Goal: Task Accomplishment & Management: Complete application form

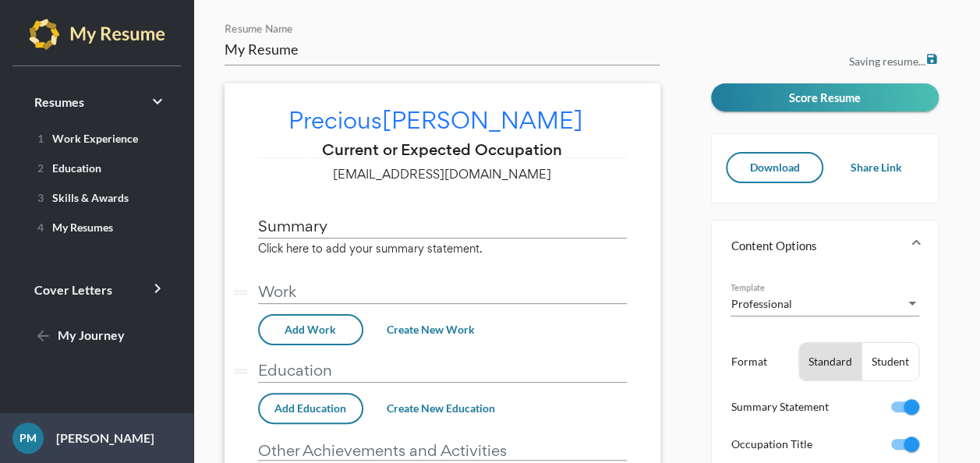
click at [146, 153] on div "1 Work Experience 2 Education 3 Skills & Awards 4 My Resumes" at bounding box center [96, 193] width 193 height 136
click at [139, 135] on link "1 Work Experience" at bounding box center [97, 137] width 156 height 25
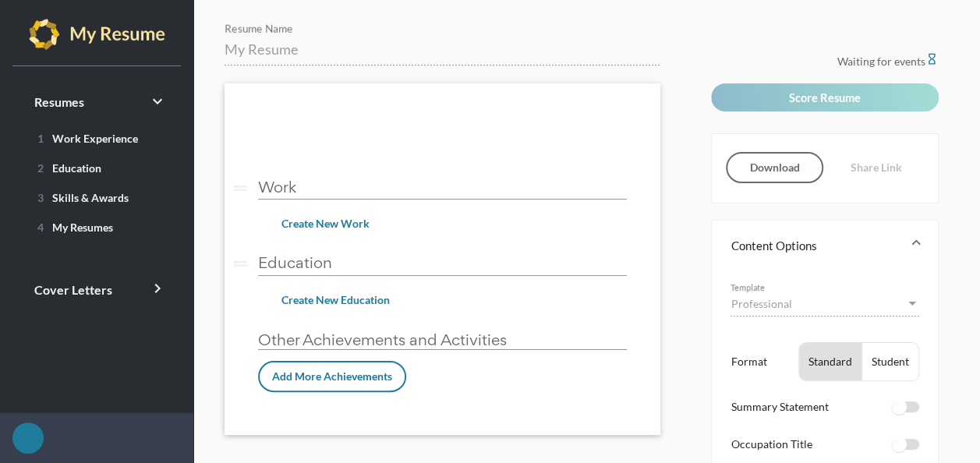
checkbox input "true"
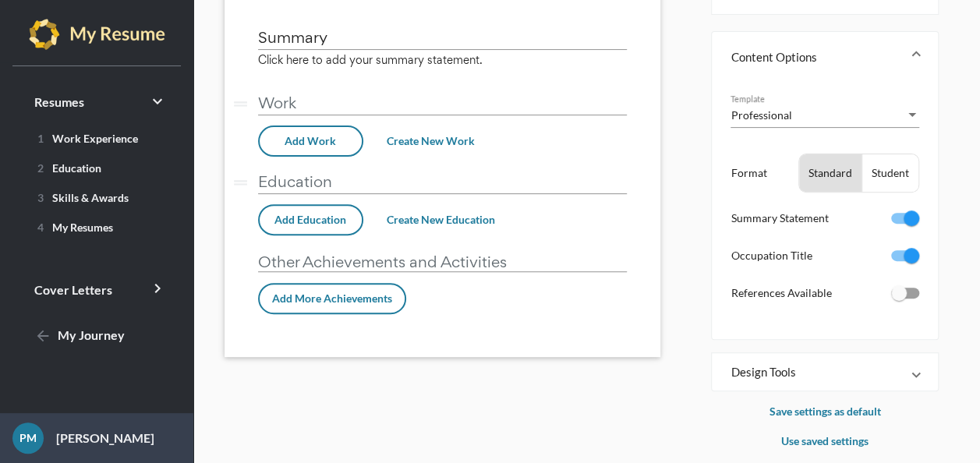
scroll to position [204, 0]
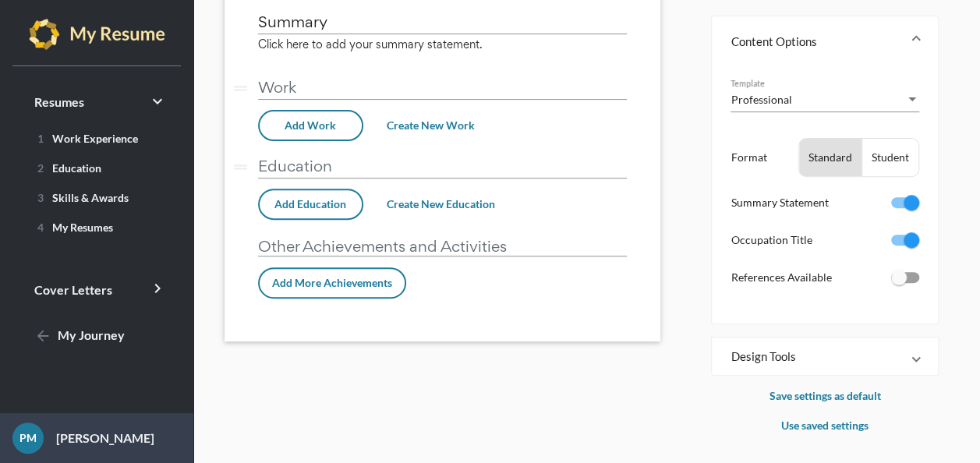
click at [906, 206] on div at bounding box center [911, 203] width 16 height 16
click at [898, 208] on input "checkbox" at bounding box center [898, 208] width 1 height 1
checkbox input "false"
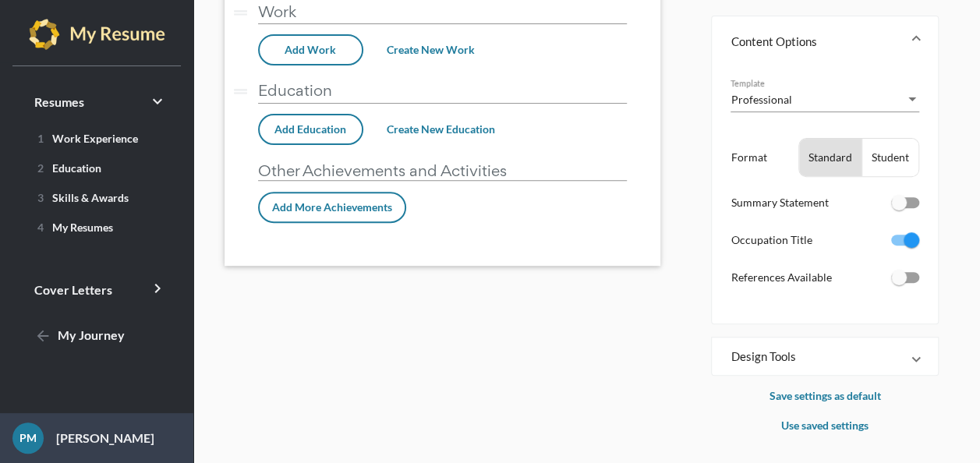
scroll to position [129, 0]
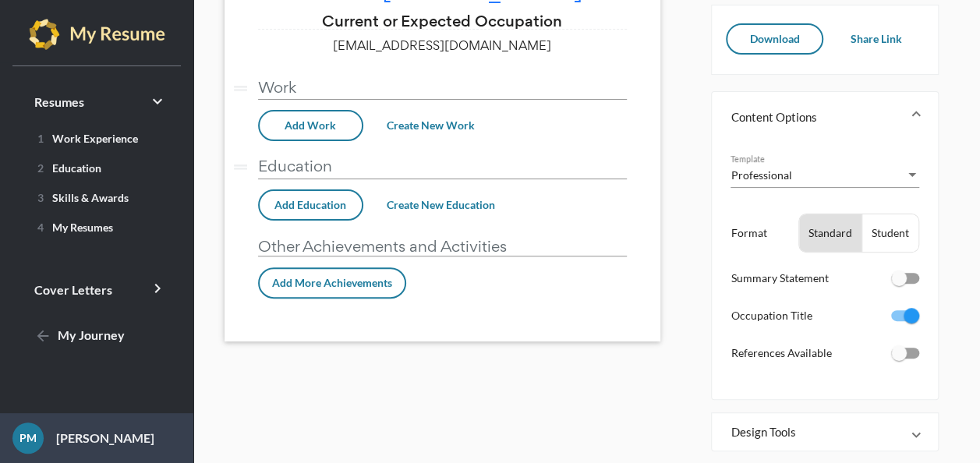
click at [884, 302] on ul "Professional Template Format Standard Student Summary Statement Occupation Titl…" at bounding box center [824, 265] width 189 height 222
click at [899, 318] on div at bounding box center [905, 315] width 28 height 11
click at [898, 321] on input "checkbox" at bounding box center [898, 321] width 1 height 1
checkbox input "false"
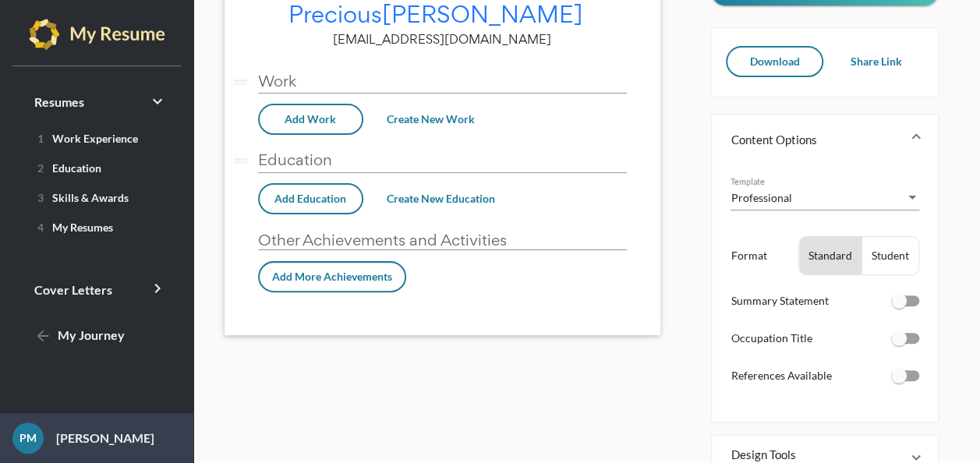
scroll to position [79, 0]
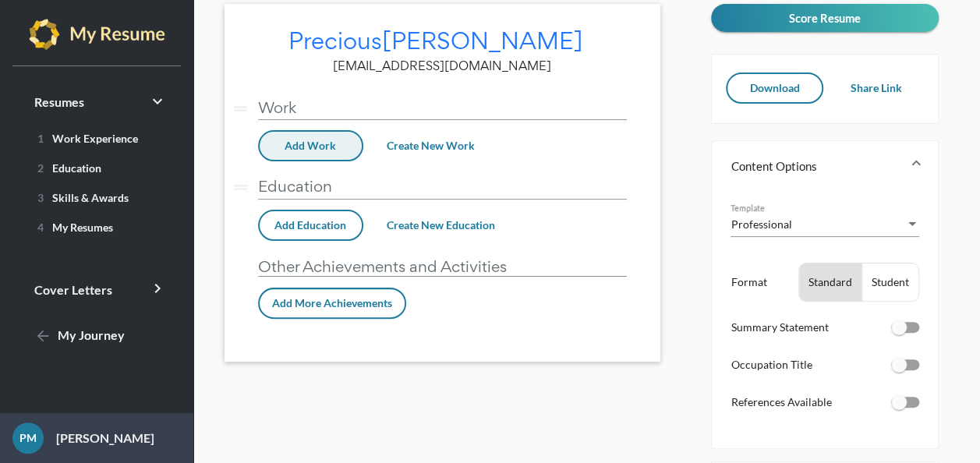
click at [334, 152] on button "Add Work" at bounding box center [310, 145] width 105 height 31
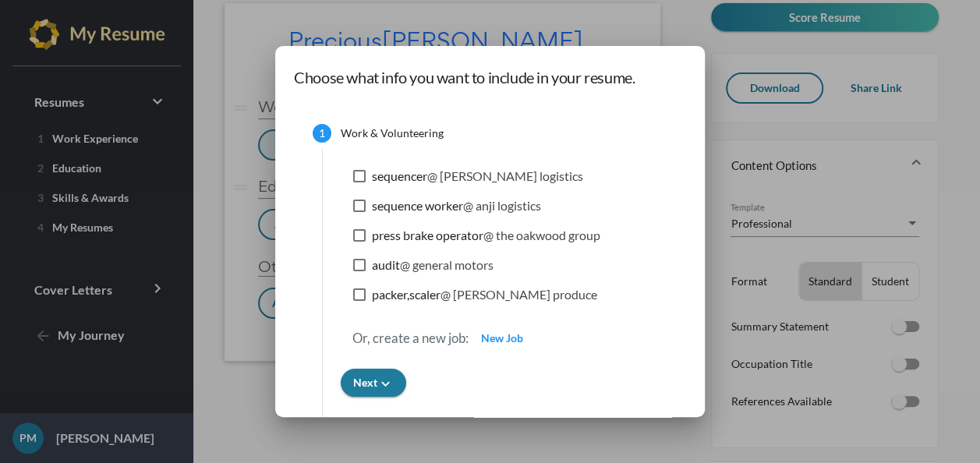
scroll to position [0, 0]
click at [401, 182] on span "sequencer @ Hollingsworth logistics" at bounding box center [477, 176] width 211 height 19
click at [359, 182] on input "sequencer @ Hollingsworth logistics" at bounding box center [358, 182] width 1 height 1
checkbox input "true"
click at [401, 205] on span "sequence worker @ anji logistics" at bounding box center [456, 205] width 169 height 19
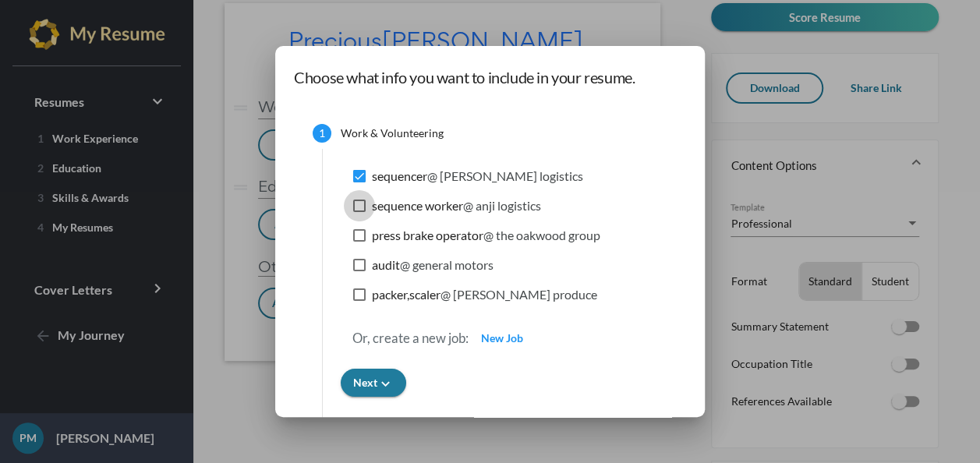
click at [359, 212] on input "sequence worker @ anji logistics" at bounding box center [358, 212] width 1 height 1
checkbox input "true"
click at [401, 229] on span "press brake operator @ the oakwood group" at bounding box center [486, 235] width 228 height 19
click at [359, 242] on input "press brake operator @ the oakwood group" at bounding box center [358, 242] width 1 height 1
checkbox input "true"
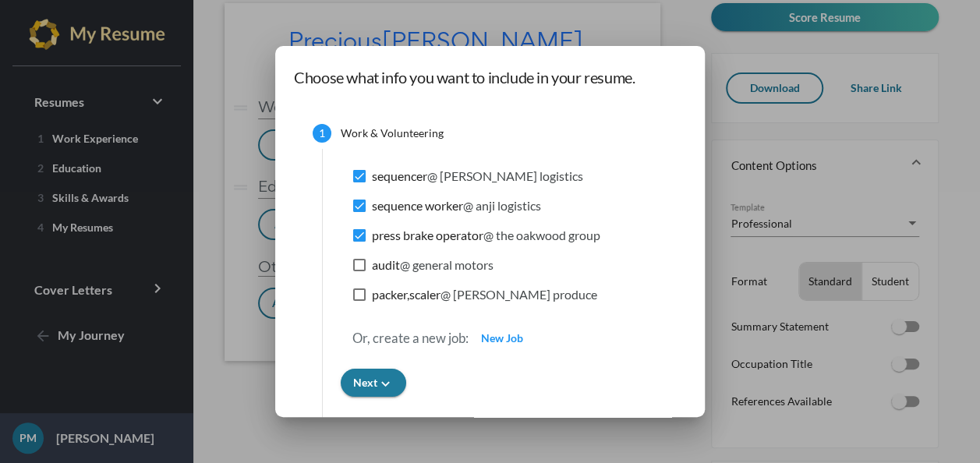
click at [400, 268] on span "@ general motors" at bounding box center [447, 264] width 94 height 15
click at [359, 271] on input "audit @ general motors" at bounding box center [358, 271] width 1 height 1
checkbox input "true"
click at [398, 294] on span "packer,scaler @ mastronardi produce" at bounding box center [484, 294] width 225 height 19
click at [359, 301] on input "packer,scaler @ mastronardi produce" at bounding box center [358, 301] width 1 height 1
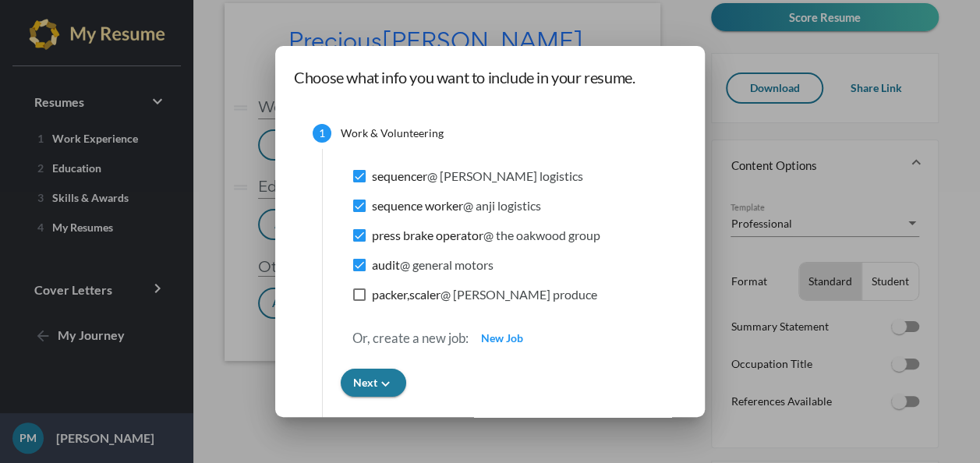
checkbox input "true"
click at [385, 385] on button "Next keyboard_arrow_down" at bounding box center [373, 383] width 65 height 28
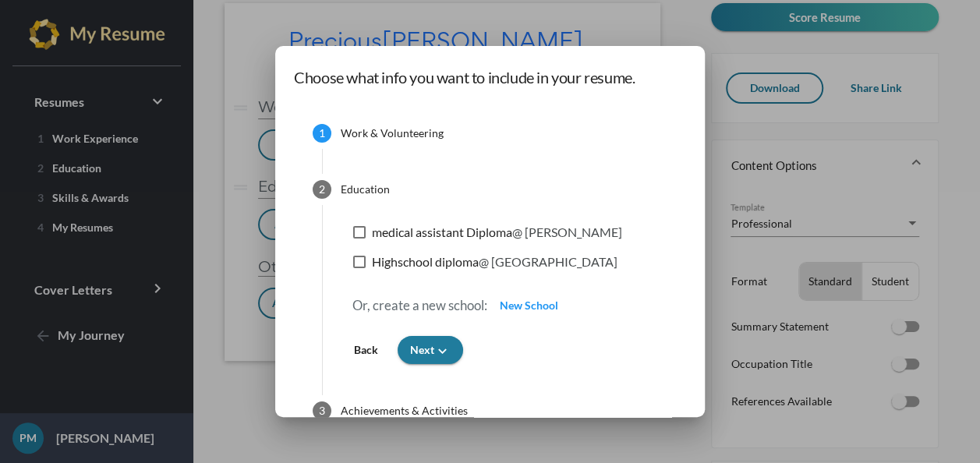
scroll to position [55, 0]
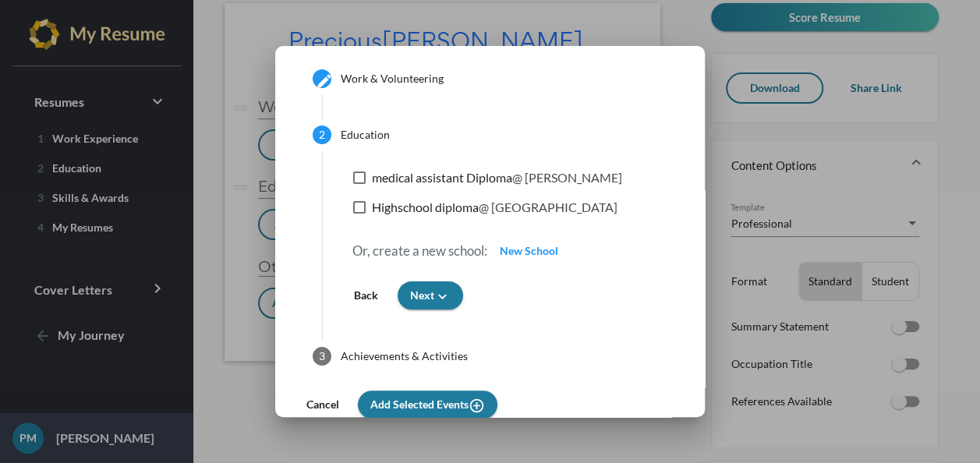
click at [405, 188] on mat-checkbox "medical assistant Diploma @ kaplan" at bounding box center [487, 180] width 269 height 24
click at [413, 171] on span "medical assistant Diploma @ kaplan" at bounding box center [497, 177] width 250 height 19
click at [359, 184] on input "medical assistant Diploma @ kaplan" at bounding box center [358, 184] width 1 height 1
checkbox input "true"
click at [411, 203] on span "Highschool diploma @ highland park community high" at bounding box center [494, 207] width 245 height 19
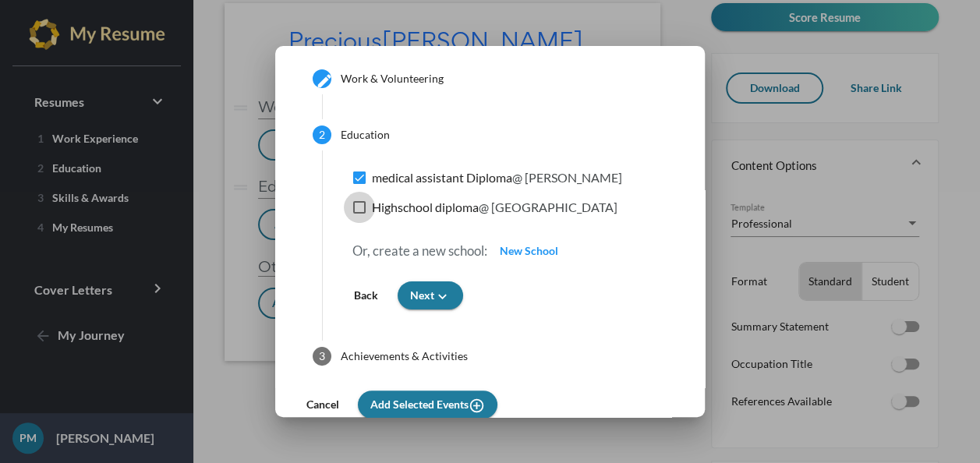
click at [359, 214] on input "Highschool diploma @ highland park community high" at bounding box center [358, 214] width 1 height 1
checkbox input "true"
click at [422, 298] on span "Next keyboard_arrow_down" at bounding box center [430, 294] width 41 height 13
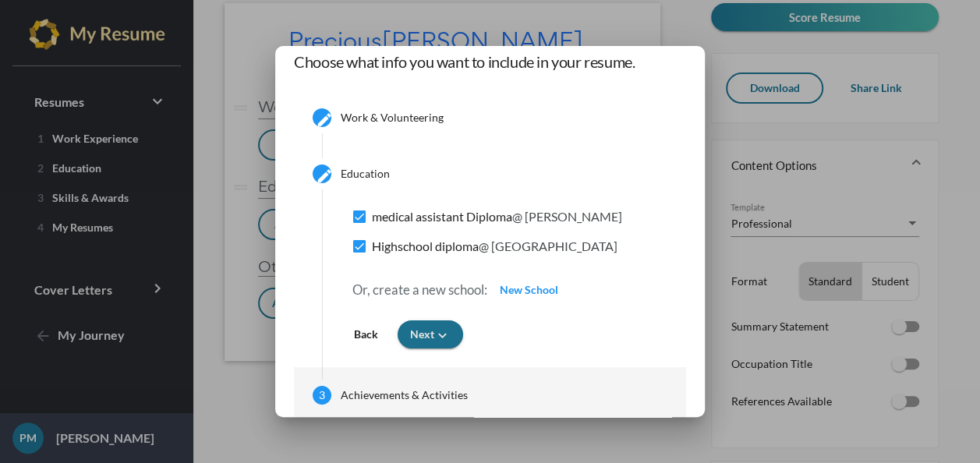
scroll to position [11, 0]
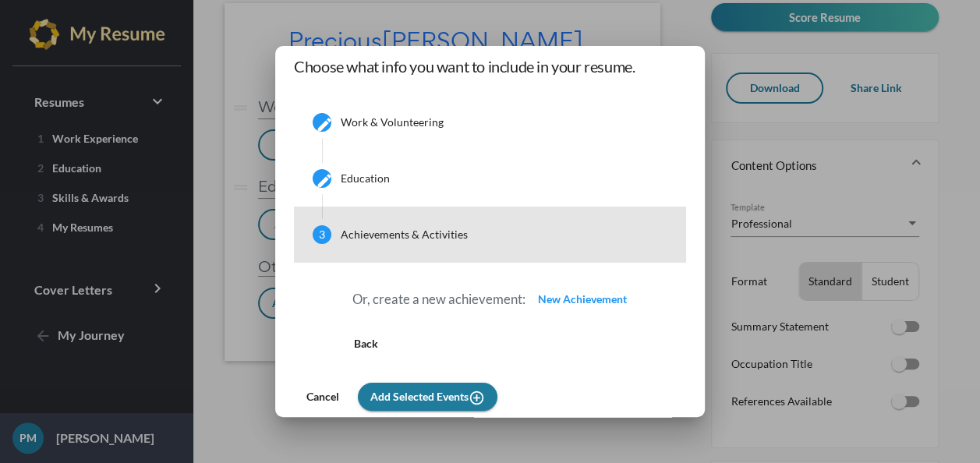
click at [464, 237] on mat-step-header "3 Achievements & Activities" at bounding box center [490, 234] width 392 height 56
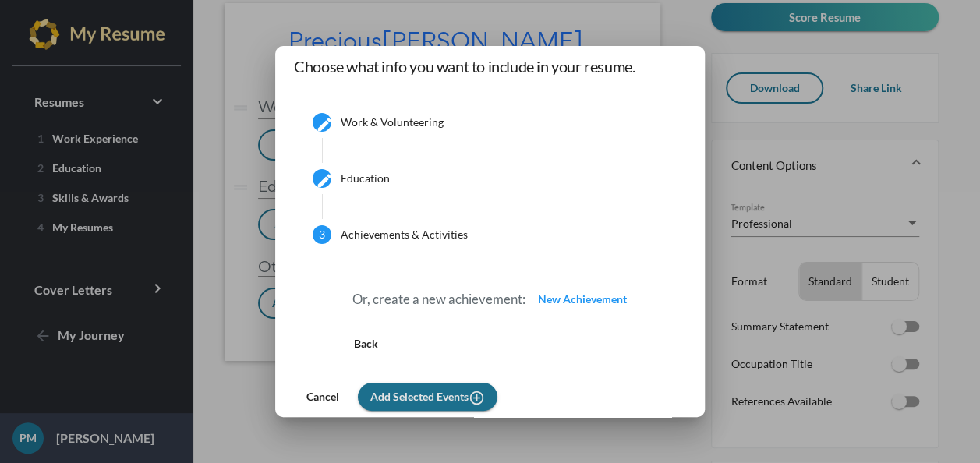
click at [428, 397] on span "Add Selected Events add_circle_outline" at bounding box center [427, 396] width 115 height 13
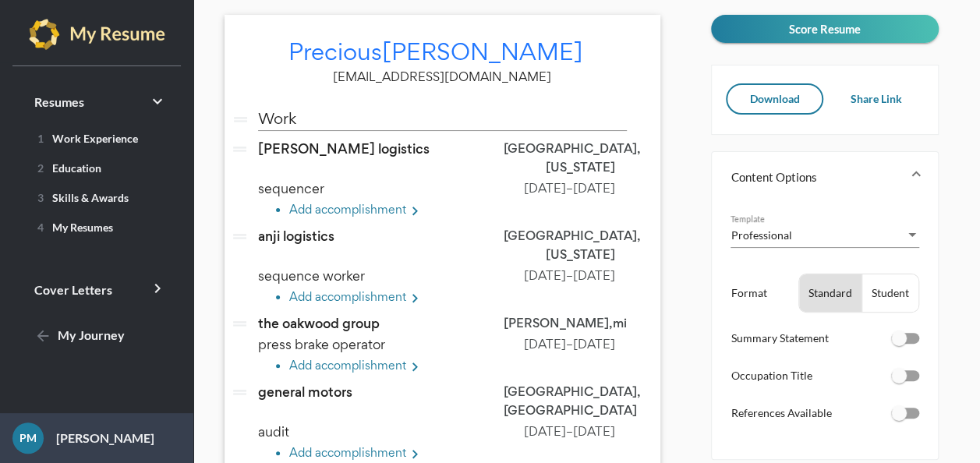
scroll to position [0, 0]
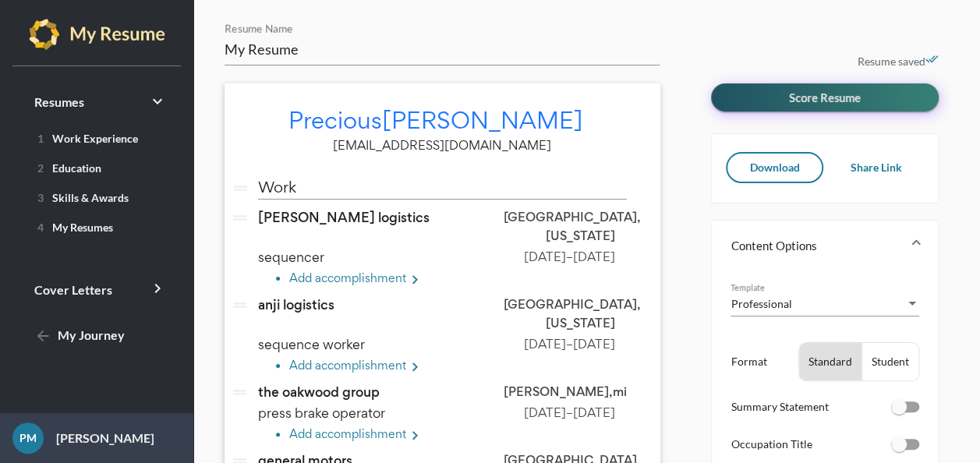
click at [824, 103] on span "Score Resume" at bounding box center [825, 97] width 72 height 14
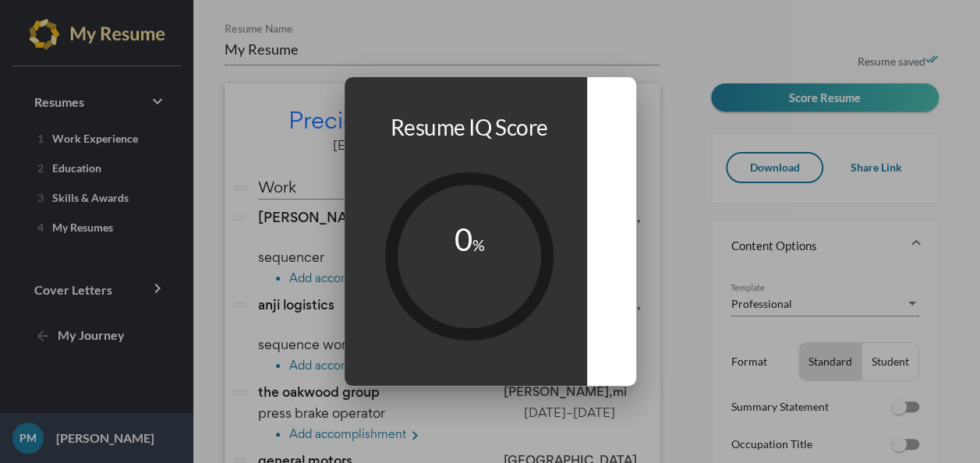
click at [690, 45] on div at bounding box center [490, 231] width 980 height 463
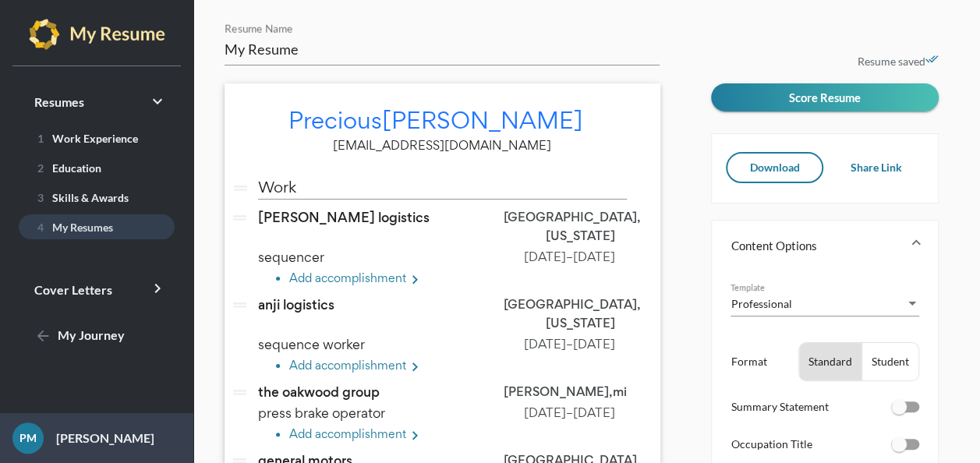
click at [84, 219] on link "4 My Resumes" at bounding box center [97, 226] width 156 height 25
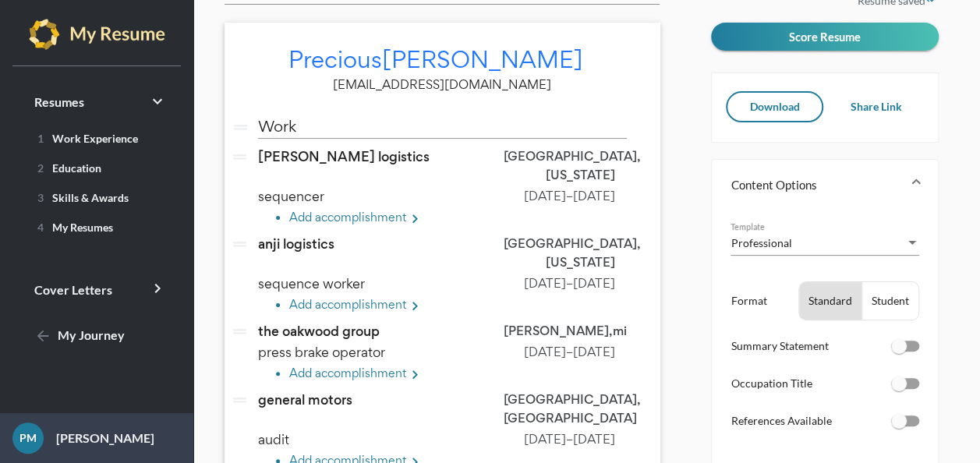
scroll to position [62, 0]
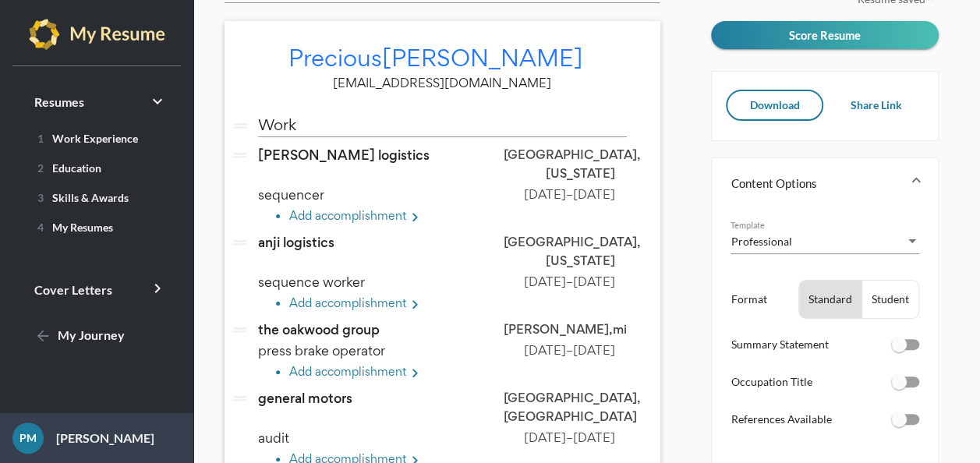
click at [368, 185] on p "sequencer" at bounding box center [368, 194] width 245 height 19
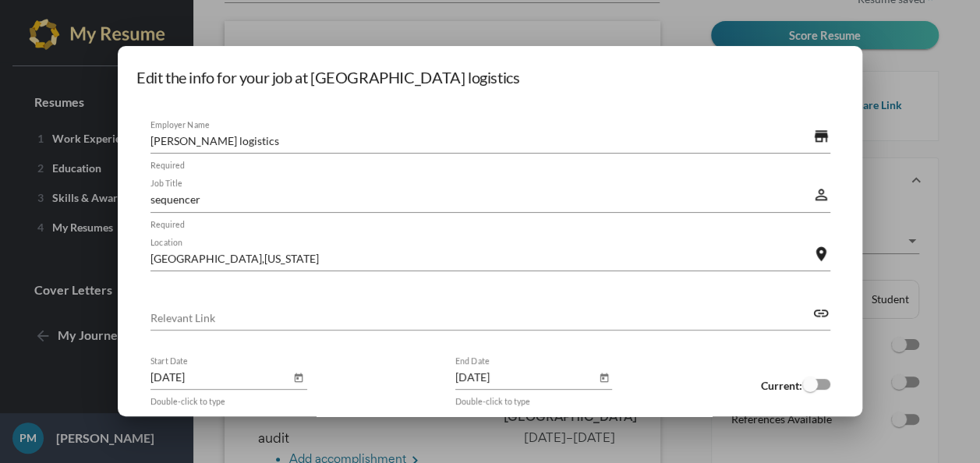
scroll to position [0, 0]
click at [959, 151] on div at bounding box center [490, 231] width 980 height 463
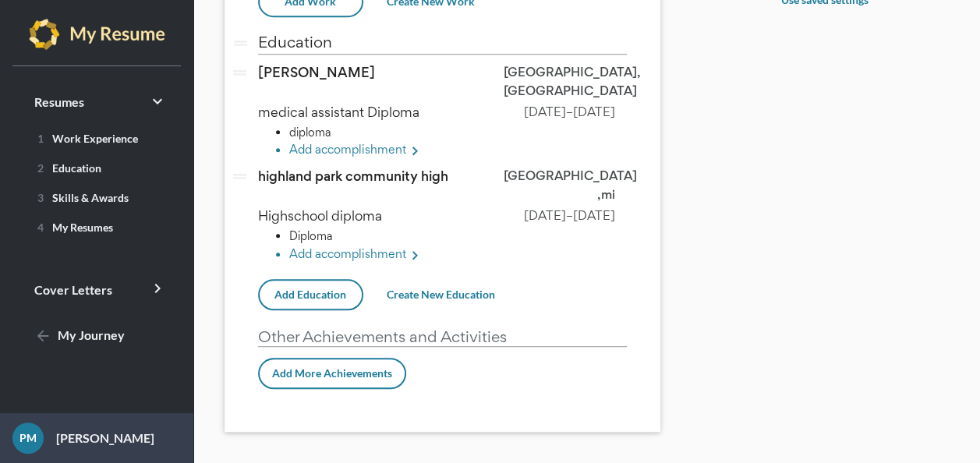
scroll to position [671, 0]
click at [93, 339] on span "arrow_back My Journey" at bounding box center [79, 334] width 90 height 15
